Goal: Task Accomplishment & Management: Use online tool/utility

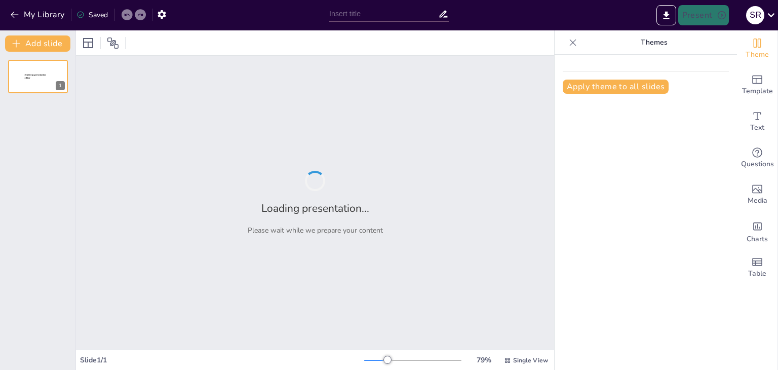
type input "Exploring Cultural Dynamics: A Sociological Perspective for Grade 10"
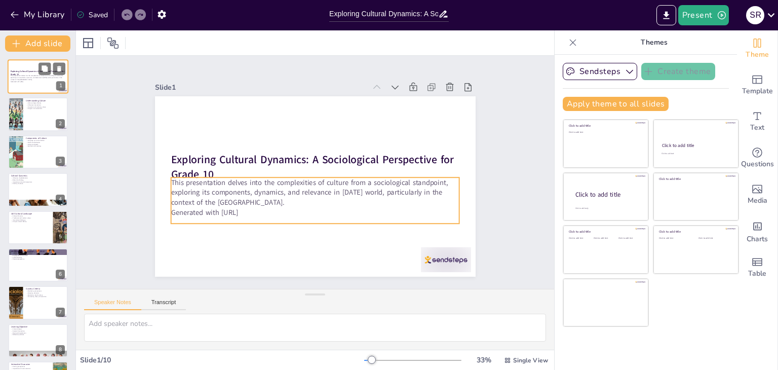
click at [35, 79] on p "This presentation delves into the complexities of culture from a sociological s…" at bounding box center [38, 78] width 55 height 6
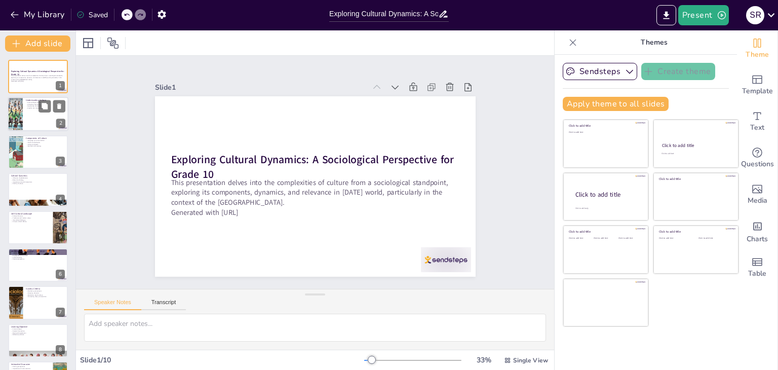
click at [18, 113] on div at bounding box center [15, 114] width 61 height 34
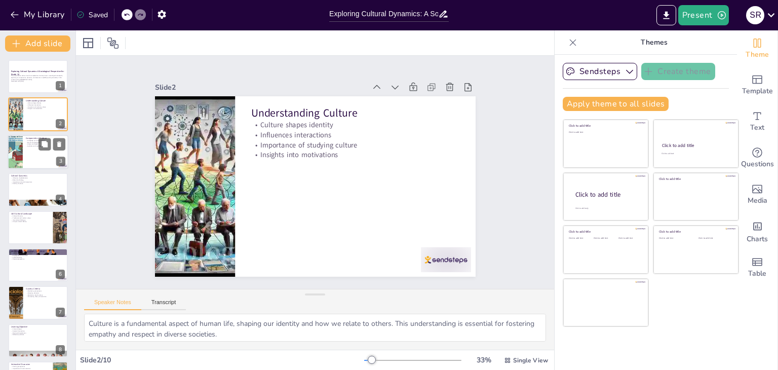
click at [29, 157] on div at bounding box center [38, 152] width 61 height 34
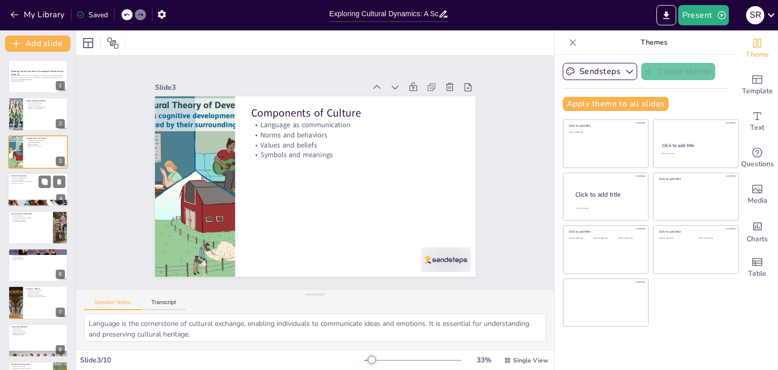
click at [18, 186] on div at bounding box center [38, 189] width 61 height 34
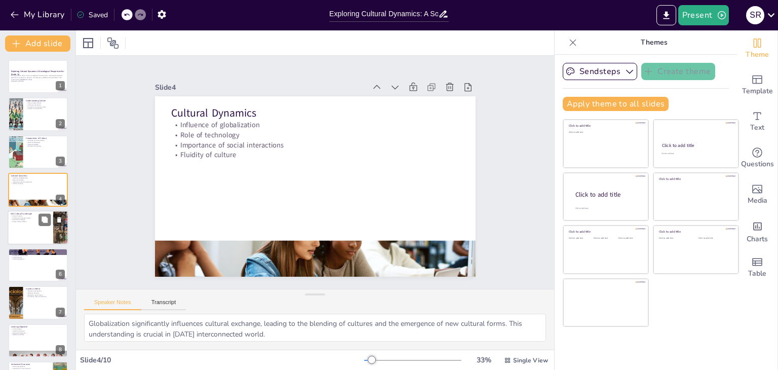
click at [22, 228] on div at bounding box center [38, 227] width 61 height 34
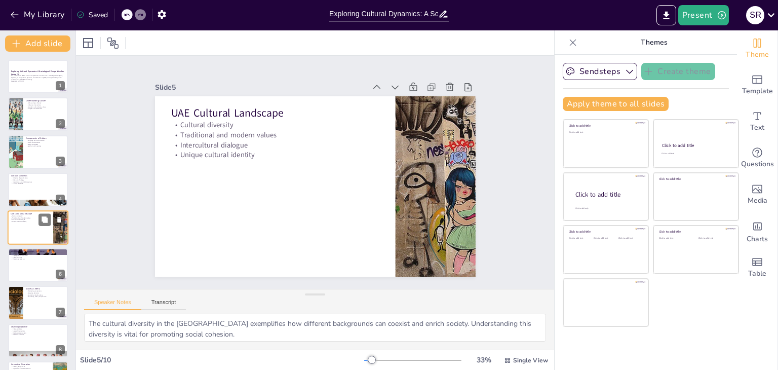
scroll to position [16, 0]
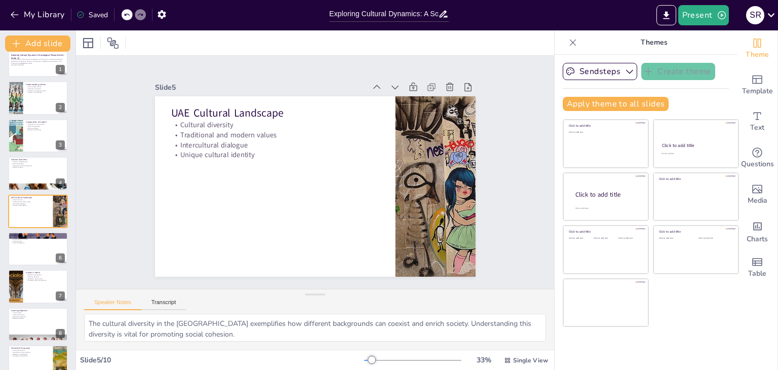
click at [568, 38] on icon at bounding box center [573, 43] width 10 height 10
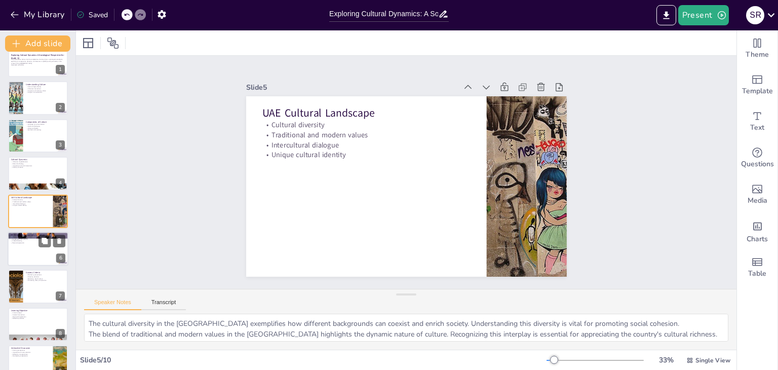
click at [22, 248] on div at bounding box center [38, 249] width 61 height 34
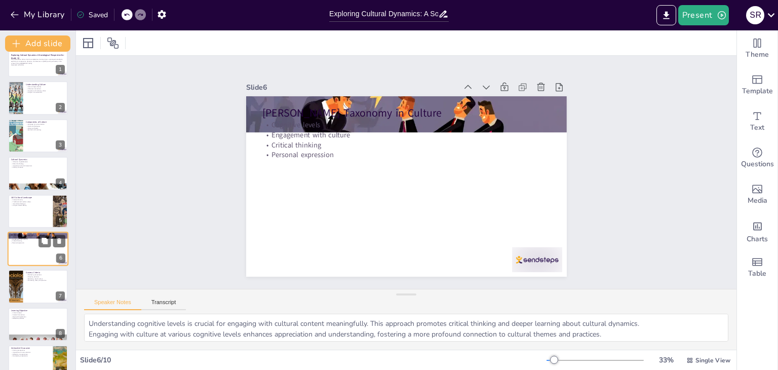
scroll to position [54, 0]
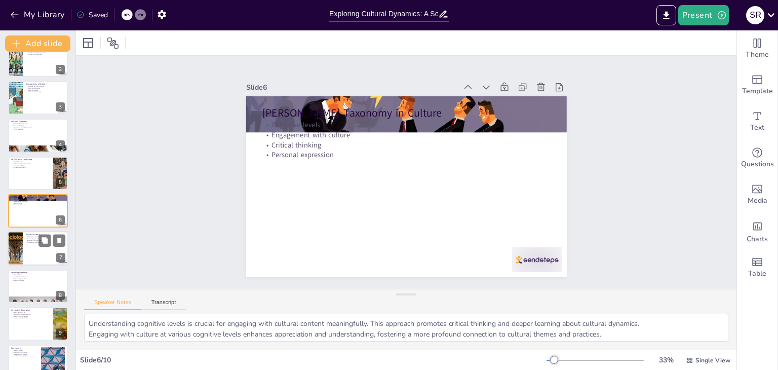
click at [24, 250] on div at bounding box center [38, 249] width 61 height 34
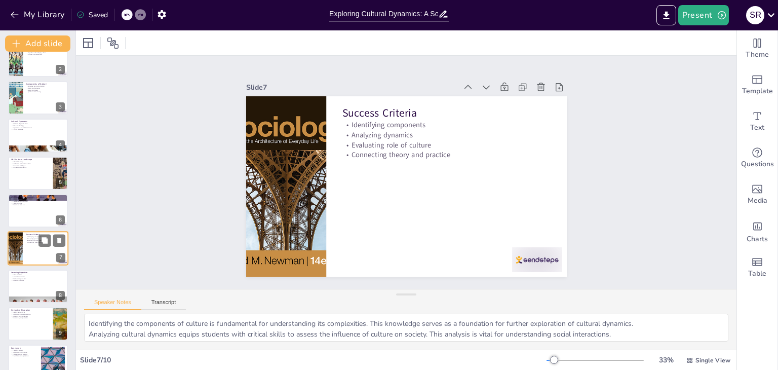
scroll to position [71, 0]
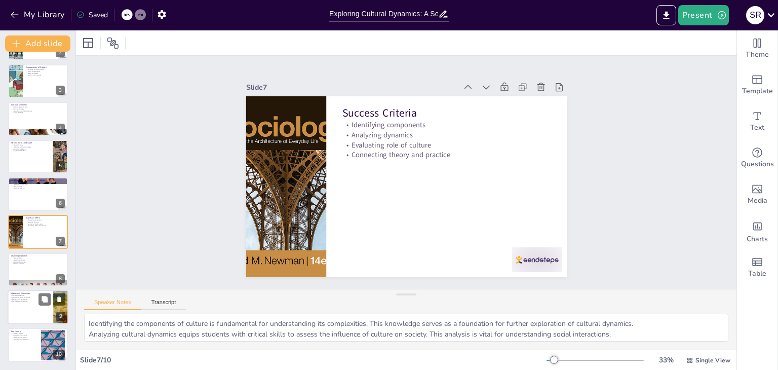
click at [31, 303] on div at bounding box center [38, 307] width 61 height 34
type textarea "Sharing perspectives enriches the learning experience by allowing students to l…"
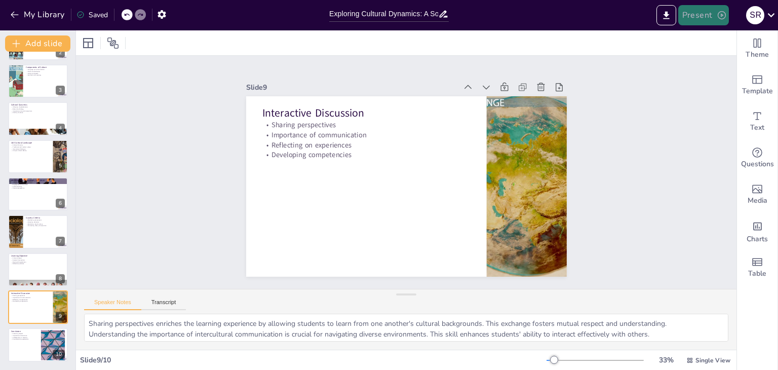
click at [689, 10] on button "Present" at bounding box center [704, 15] width 51 height 20
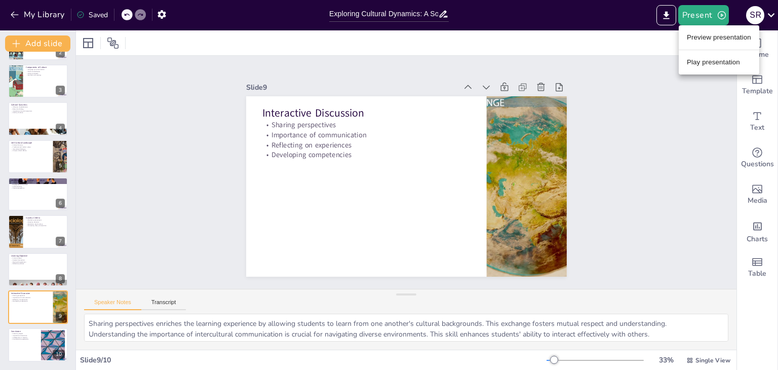
click at [694, 36] on li "Preview presentation" at bounding box center [719, 37] width 81 height 16
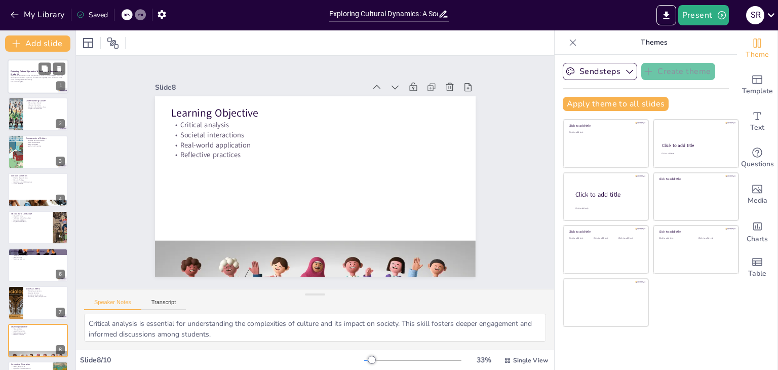
click at [27, 77] on p "This presentation delves into the complexities of culture from a sociological s…" at bounding box center [38, 78] width 55 height 6
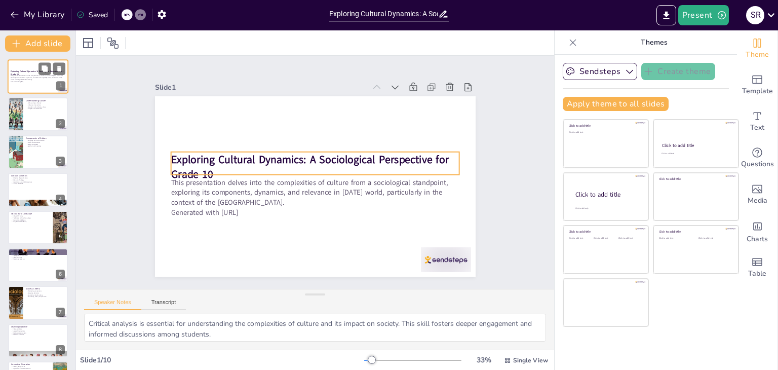
click at [27, 70] on strong "Exploring Cultural Dynamics: A Sociological Perspective for Grade 10" at bounding box center [37, 73] width 53 height 6
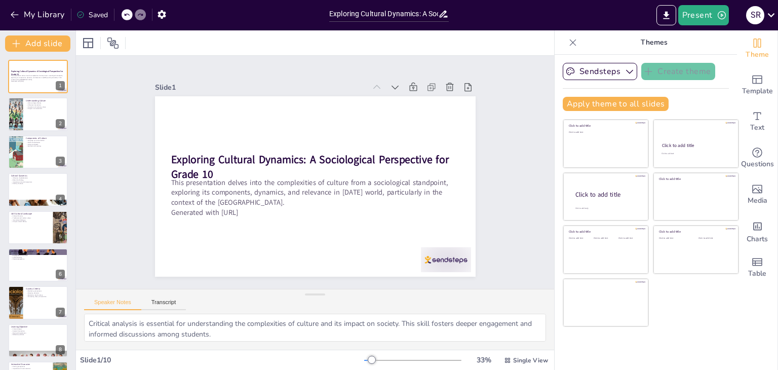
click at [568, 38] on icon at bounding box center [573, 43] width 10 height 10
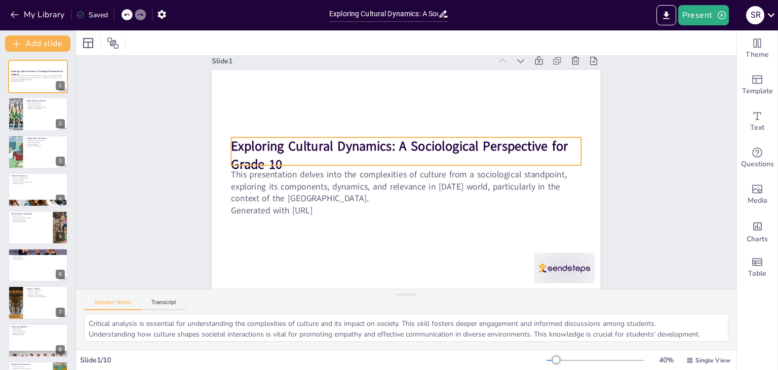
scroll to position [15, 0]
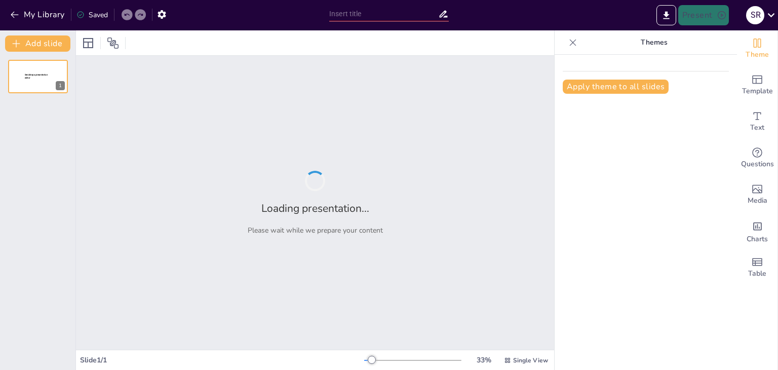
type input "Exploring Cultural Dynamics: A Sociological Perspective for Grade 10"
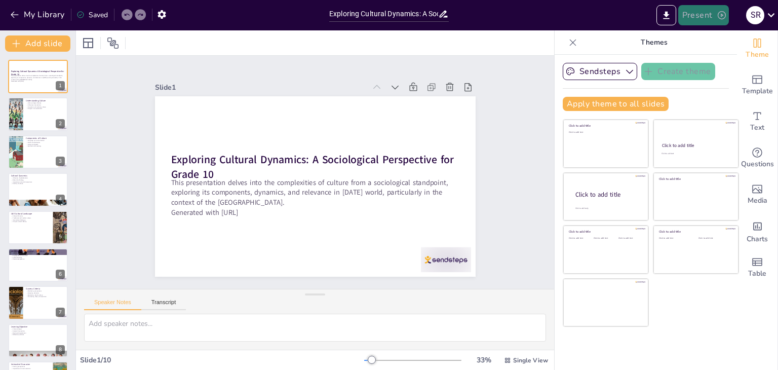
click at [699, 10] on button "Present" at bounding box center [704, 15] width 51 height 20
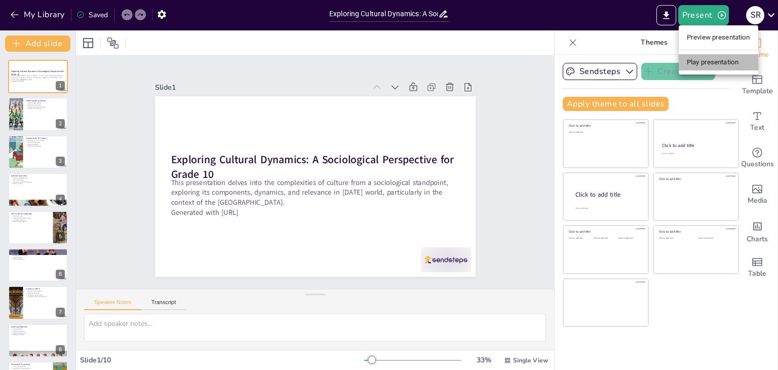
click at [707, 61] on li "Play presentation" at bounding box center [719, 62] width 80 height 16
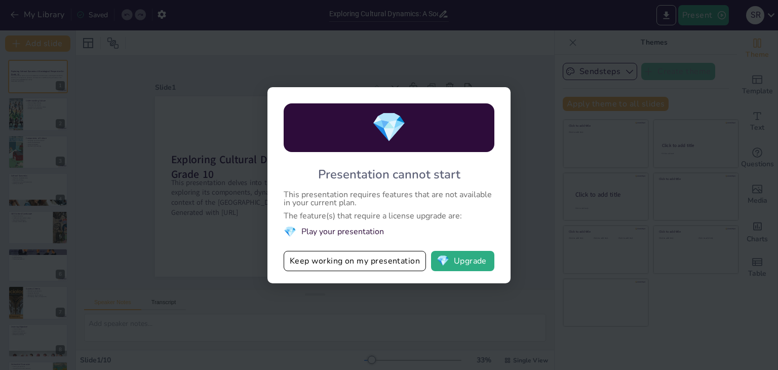
click at [532, 77] on div "💎 Presentation cannot start This presentation requires features that are not av…" at bounding box center [389, 185] width 778 height 370
click at [110, 78] on div "💎 Presentation cannot start This presentation requires features that are not av…" at bounding box center [389, 185] width 778 height 370
click at [319, 259] on button "Keep working on my presentation" at bounding box center [355, 261] width 142 height 20
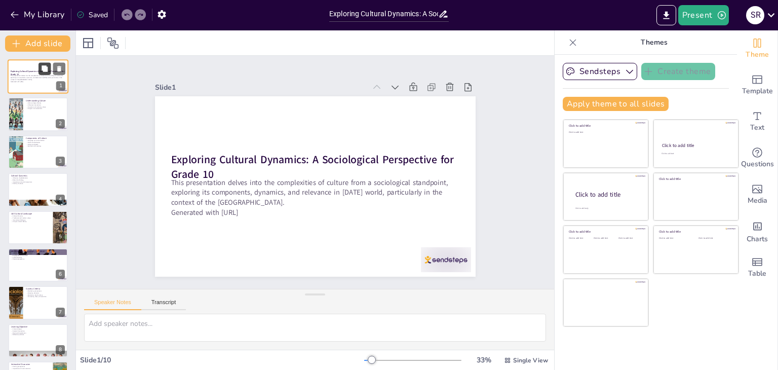
click at [41, 73] on button at bounding box center [45, 68] width 12 height 12
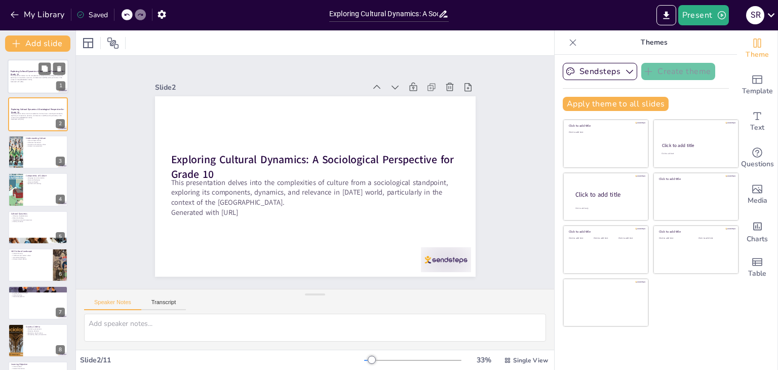
click at [23, 80] on p "This presentation delves into the complexities of culture from a sociological s…" at bounding box center [38, 78] width 55 height 6
